Goal: Check status: Check status

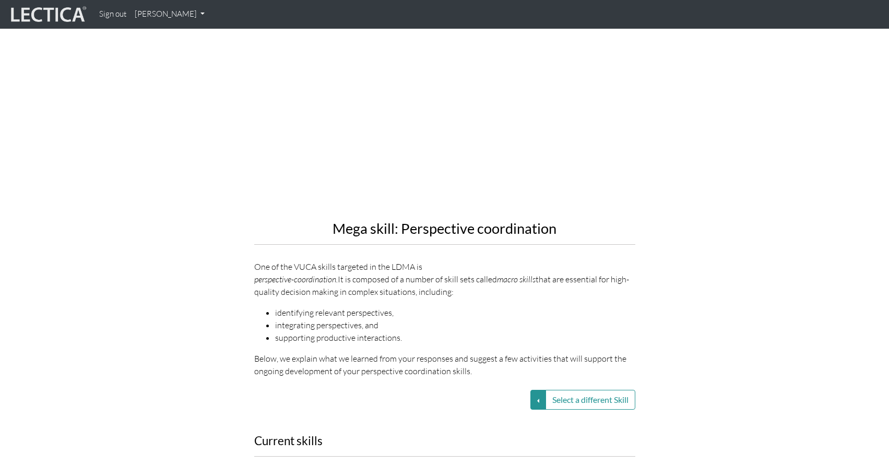
scroll to position [1067, 0]
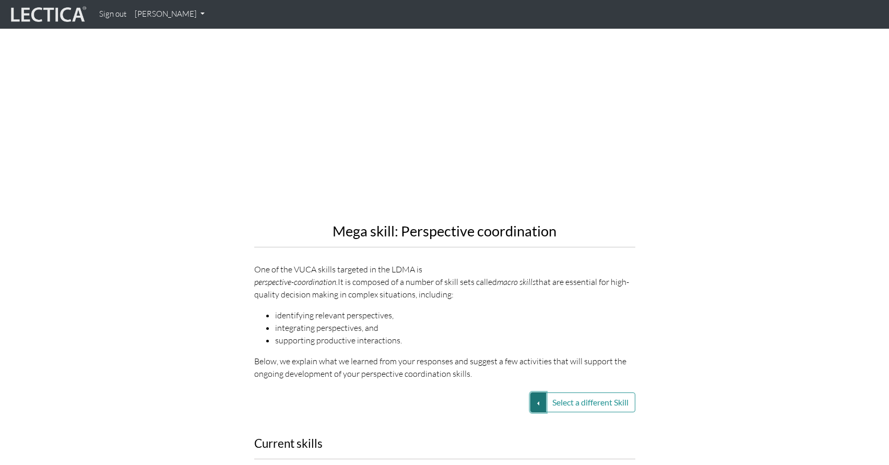
click at [534, 392] on button "Select a different Skill" at bounding box center [538, 402] width 16 height 20
click at [483, 422] on link "VUCA—Contextual thinking" at bounding box center [464, 428] width 112 height 12
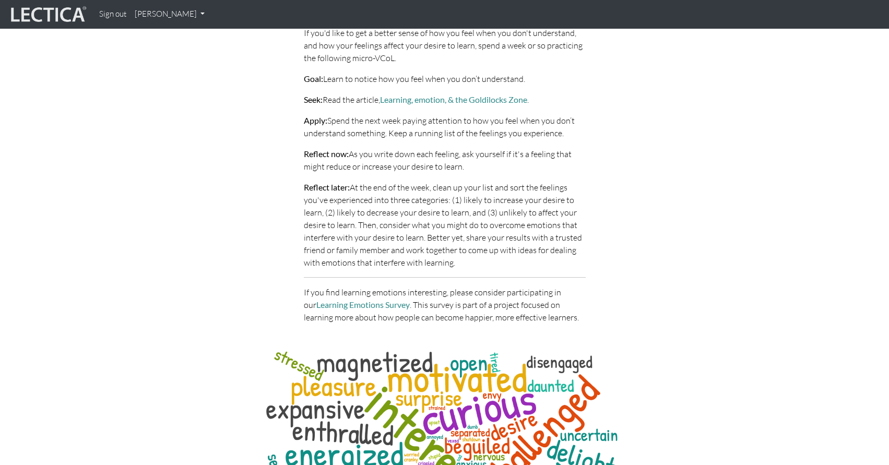
scroll to position [4560, 0]
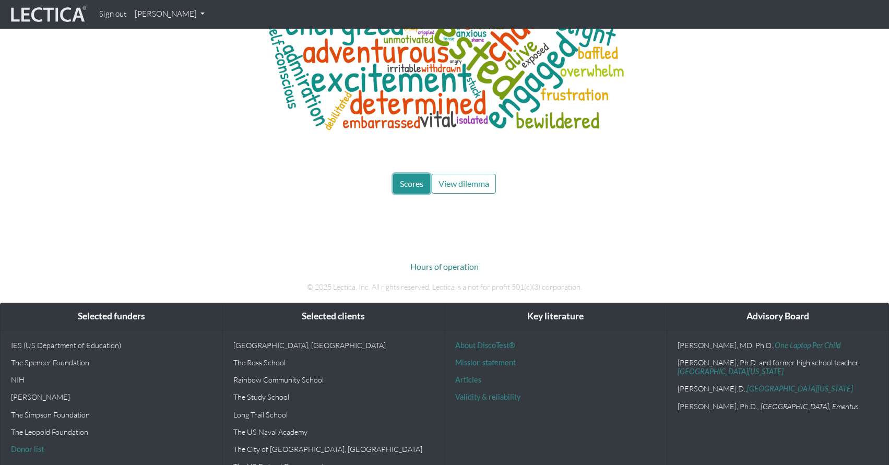
click at [398, 174] on button "Scores" at bounding box center [411, 184] width 37 height 20
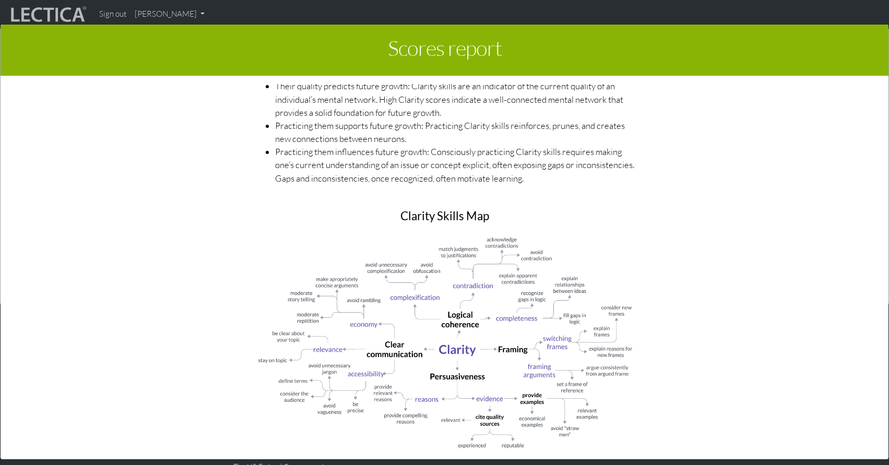
scroll to position [521, 0]
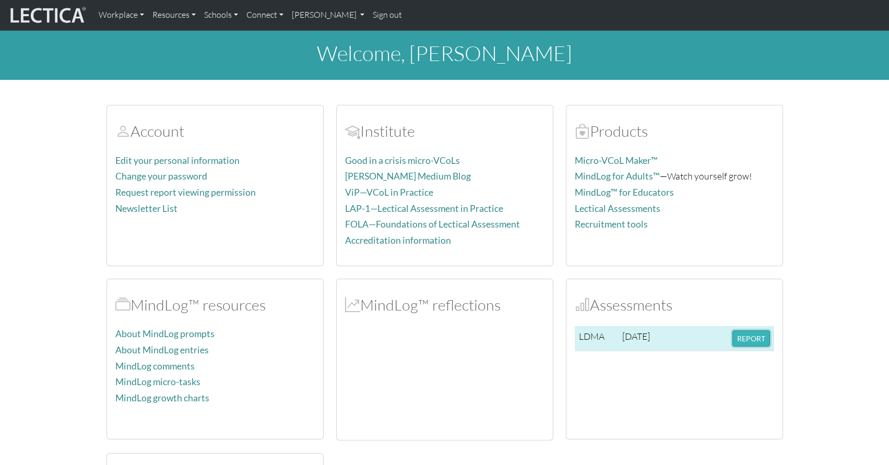
click at [753, 341] on button "REPORT" at bounding box center [751, 338] width 38 height 16
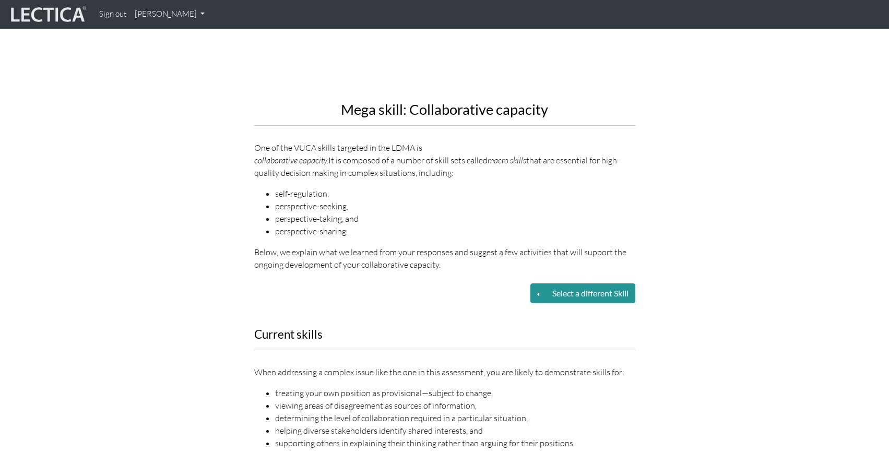
scroll to position [1188, 0]
click at [602, 284] on button "Select a different Skill" at bounding box center [590, 294] width 90 height 20
click at [530, 284] on button "Select a different Skill" at bounding box center [538, 294] width 16 height 20
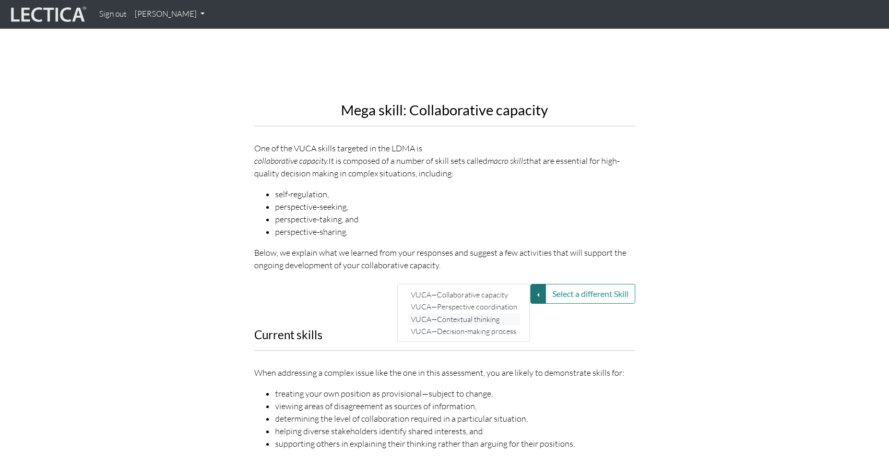
click at [481, 313] on link "VUCA—Contextual thinking" at bounding box center [464, 319] width 112 height 12
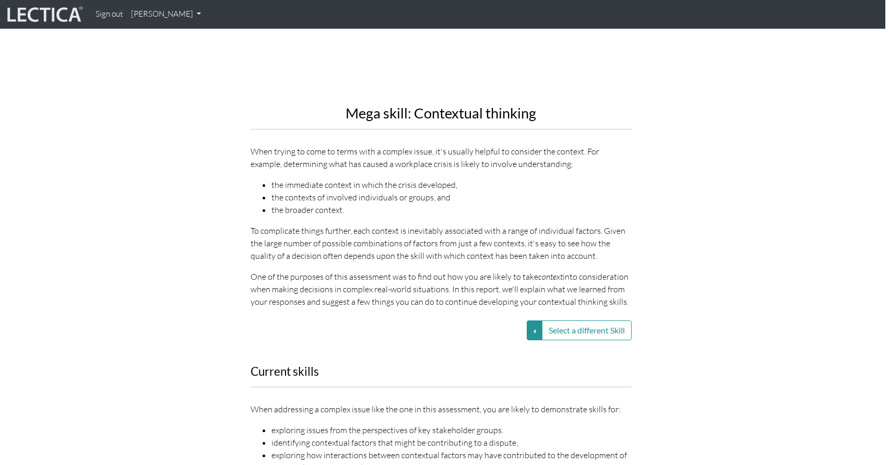
scroll to position [1184, 4]
click at [528, 324] on button "Select a different Skill" at bounding box center [535, 331] width 16 height 20
click at [494, 363] on link "VUCA—Decision-making process" at bounding box center [460, 369] width 112 height 12
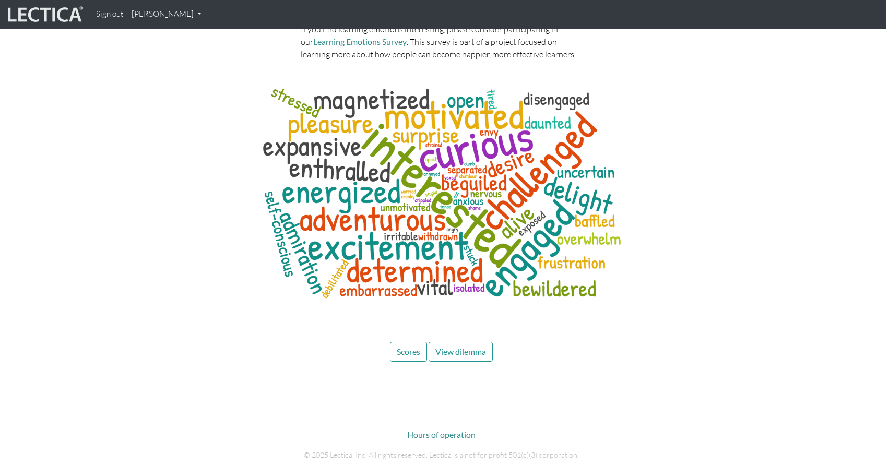
scroll to position [4325, 3]
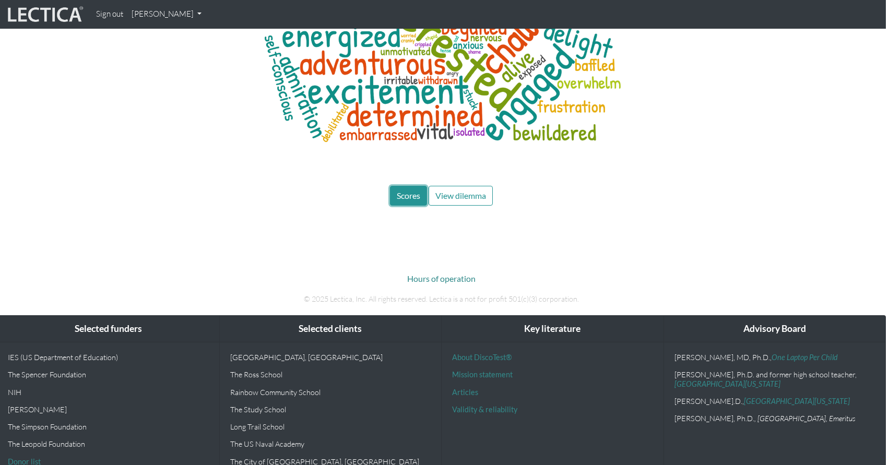
click at [409, 186] on button "Scores" at bounding box center [408, 196] width 37 height 20
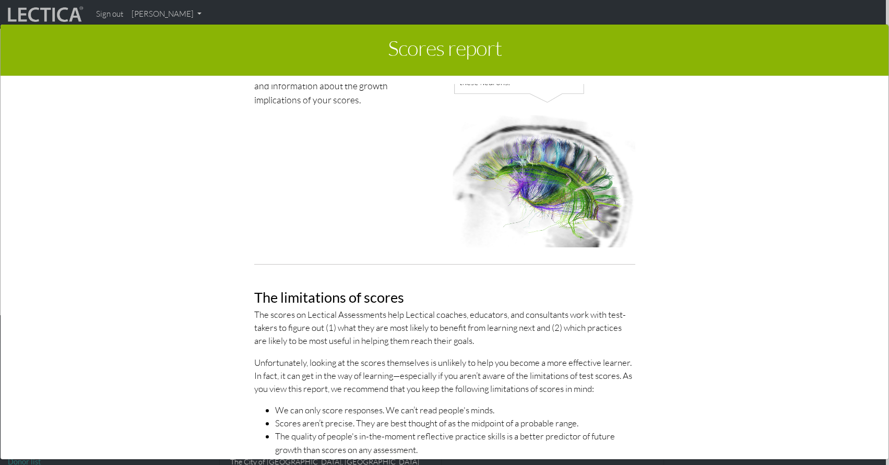
scroll to position [0, 0]
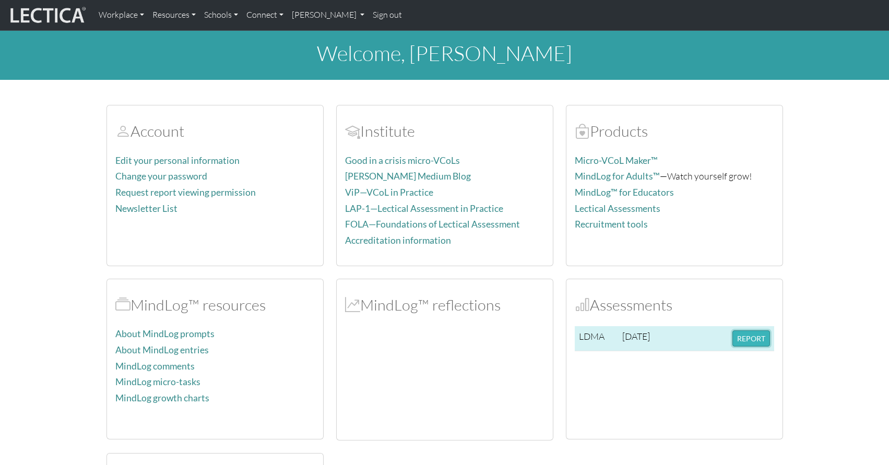
click at [750, 340] on button "REPORT" at bounding box center [751, 338] width 38 height 16
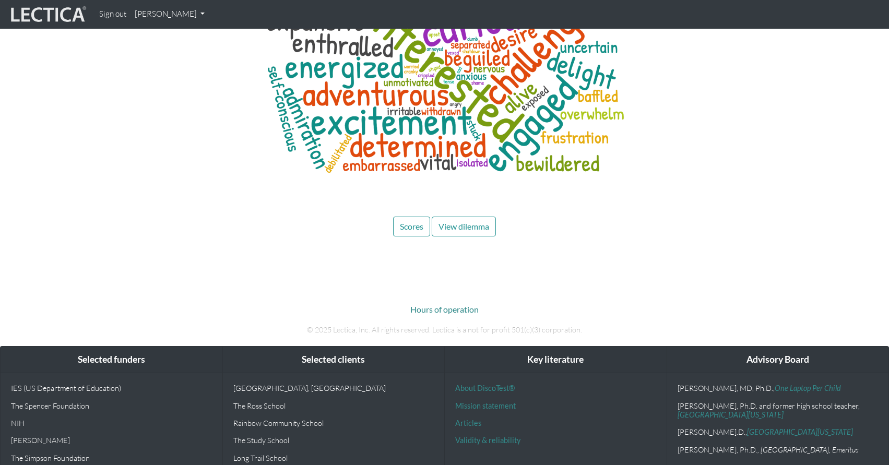
scroll to position [5029, 0]
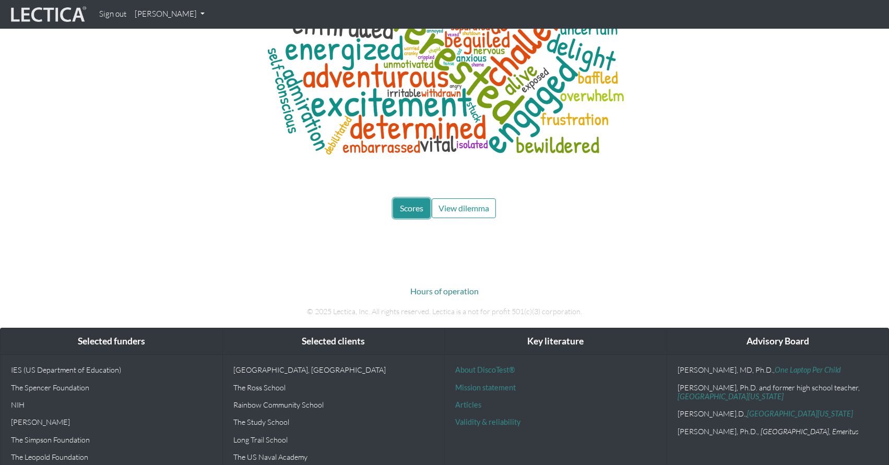
click at [413, 198] on button "Scores" at bounding box center [411, 208] width 37 height 20
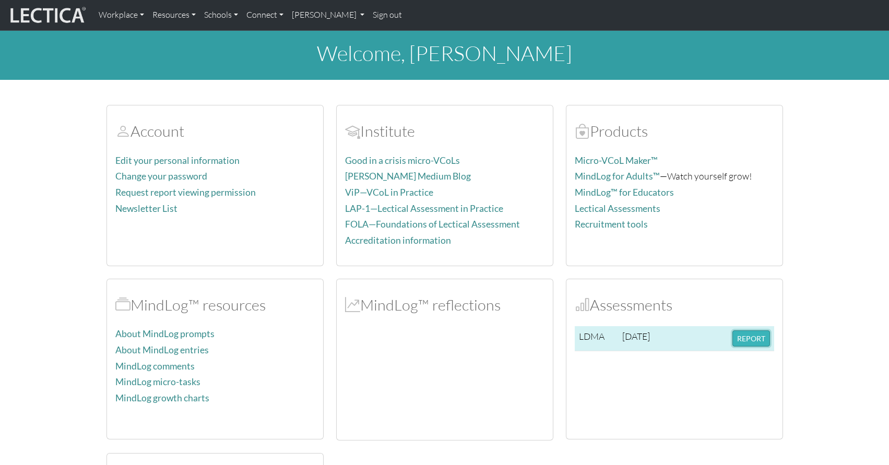
click at [756, 341] on button "REPORT" at bounding box center [751, 338] width 38 height 16
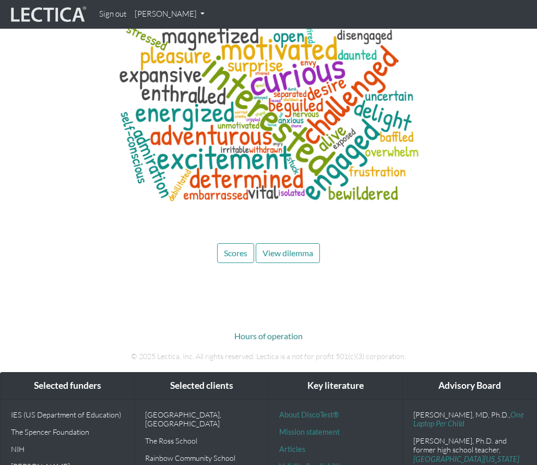
scroll to position [5195, 0]
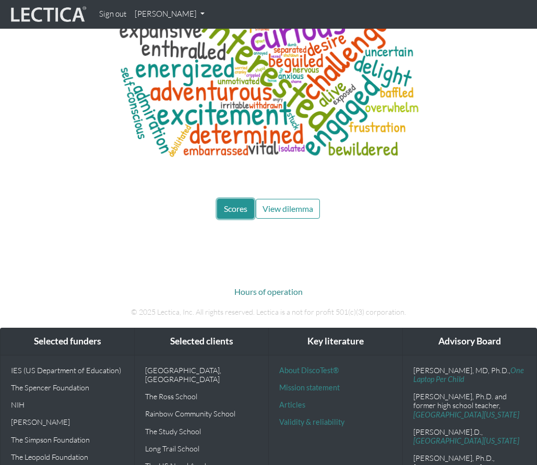
click at [230, 204] on span "Scores" at bounding box center [235, 209] width 23 height 10
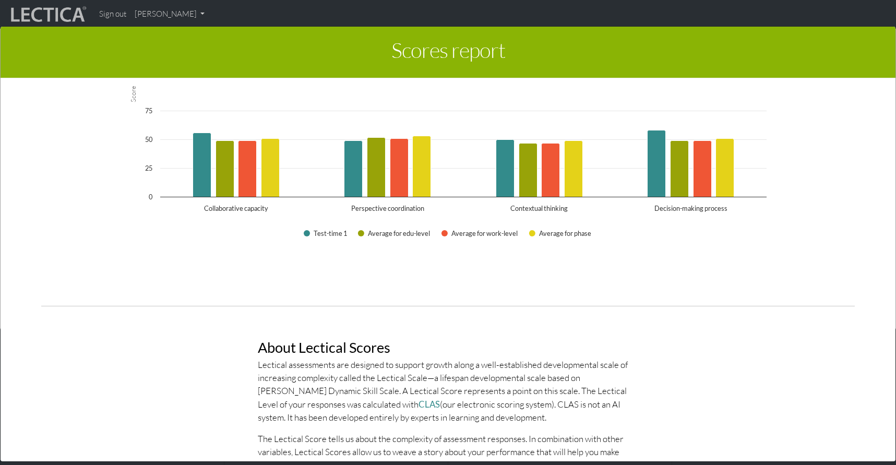
scroll to position [1891, 0]
